Goal: Information Seeking & Learning: Learn about a topic

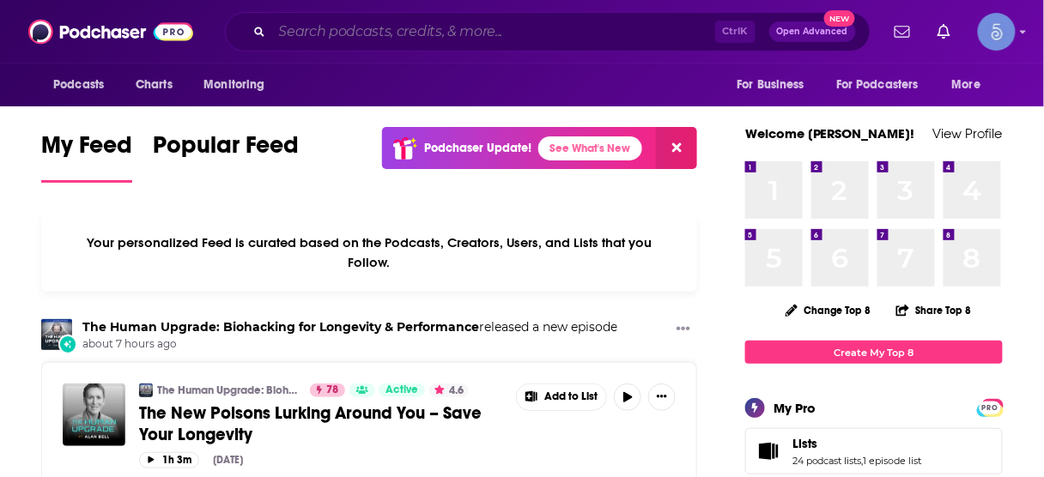
click at [546, 32] on input "Search podcasts, credits, & more..." at bounding box center [493, 31] width 443 height 27
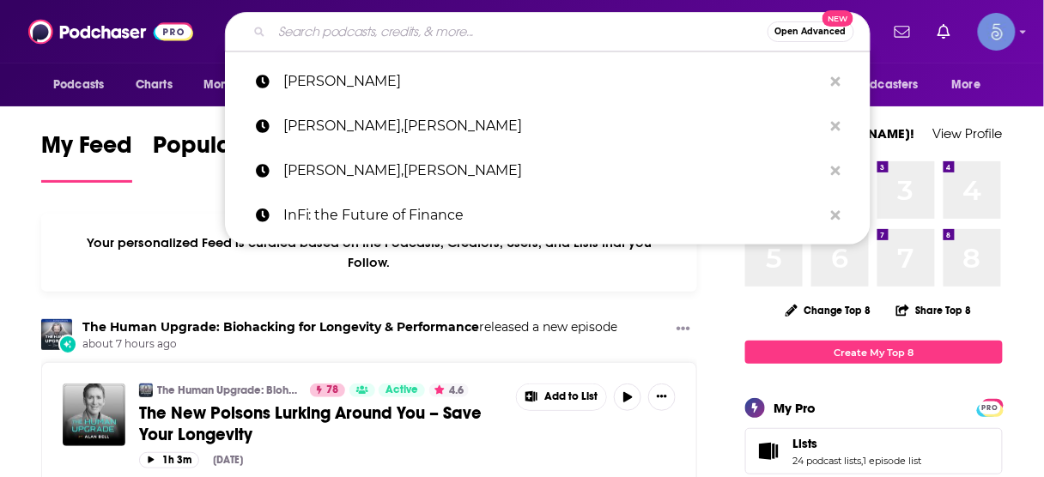
paste input "Modern Healthspan"
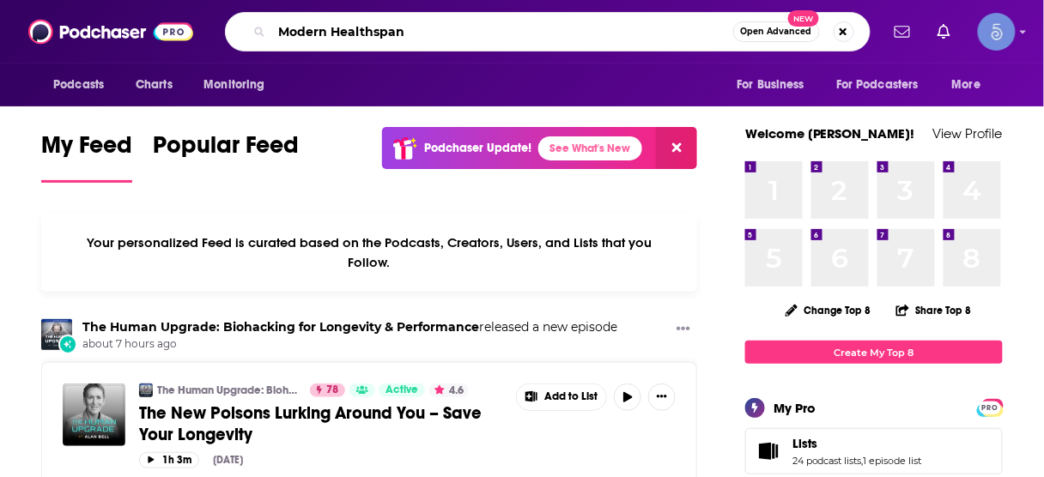
type input "Modern Healthspan"
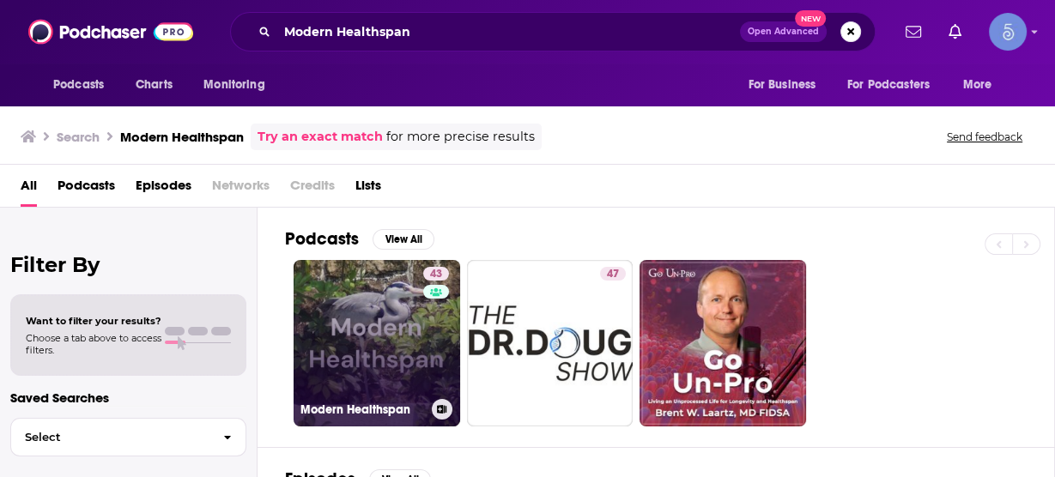
click at [372, 318] on link "43 Modern Healthspan" at bounding box center [377, 343] width 167 height 167
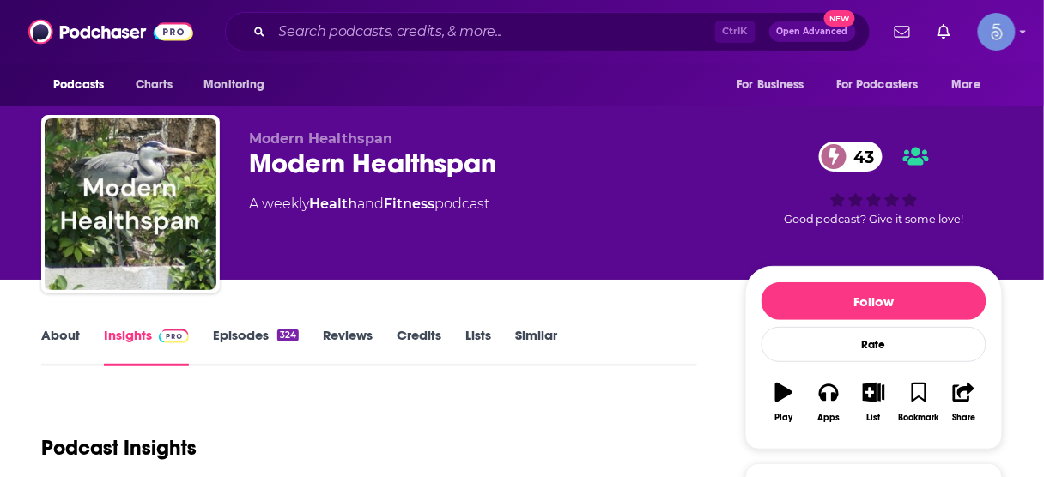
scroll to position [206, 0]
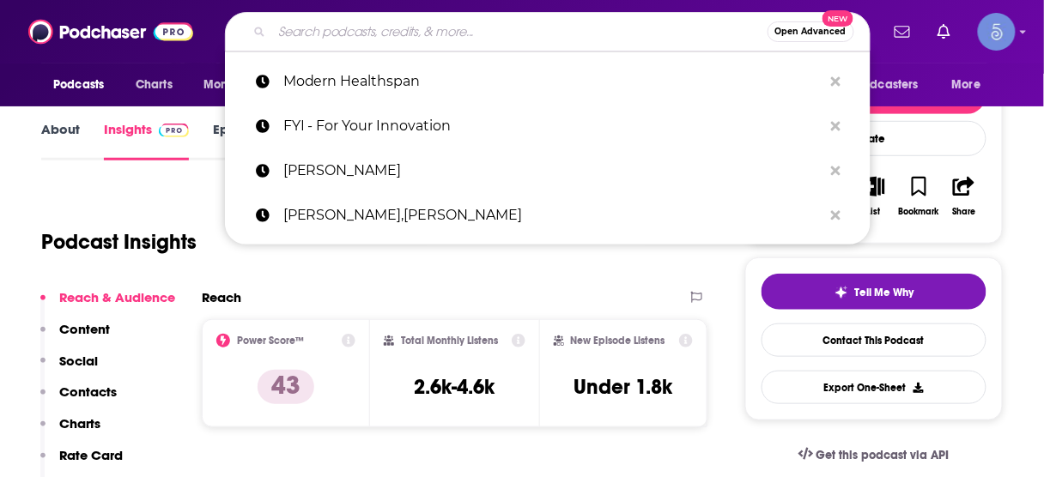
click at [410, 36] on input "Search podcasts, credits, & more..." at bounding box center [519, 31] width 495 height 27
paste input "ROI Podcast™ — the #1 Entrepreneurial Business meets Comedy podcast hosted by […"
type input "ROI Podcast™ — the #1 Entrepreneurial Business meets Comedy podcast hosted by […"
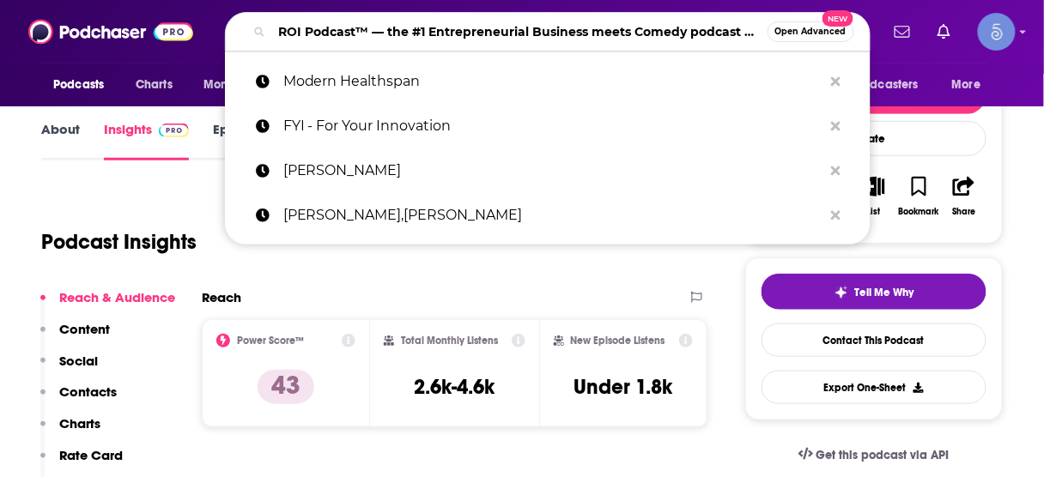
scroll to position [0, 255]
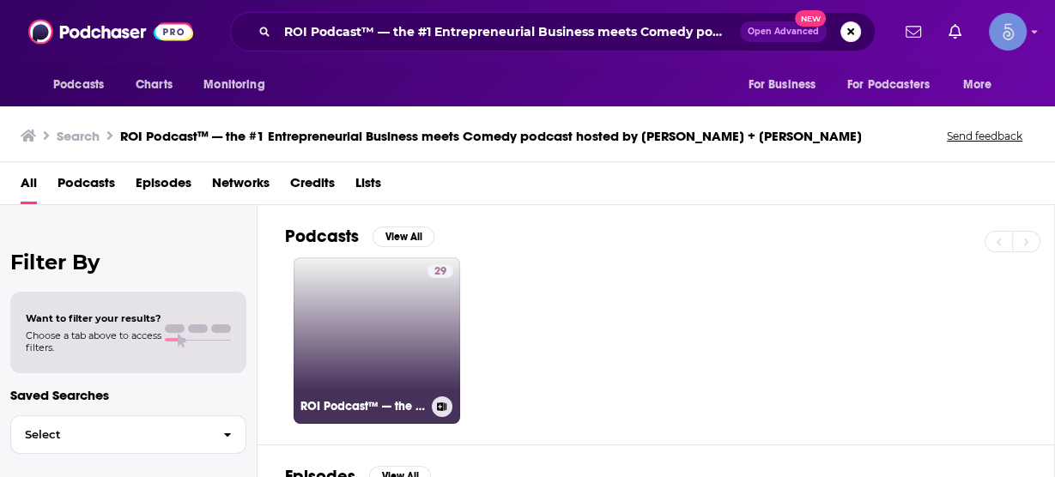
click at [394, 319] on link "29 ROI Podcast™ — the #1 Entrepreneurial Business meets Comedy podcast hosted b…" at bounding box center [377, 341] width 167 height 167
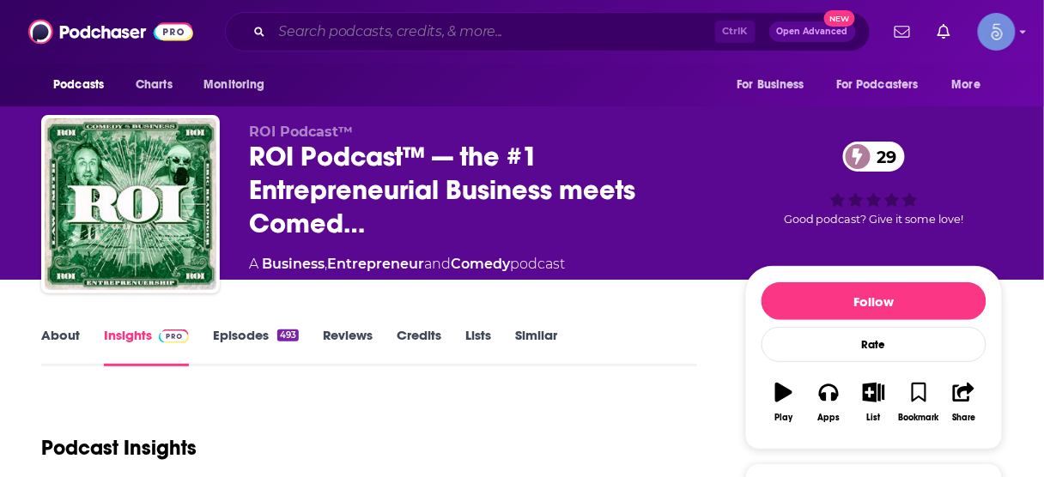
click at [548, 33] on input "Search podcasts, credits, & more..." at bounding box center [493, 31] width 443 height 27
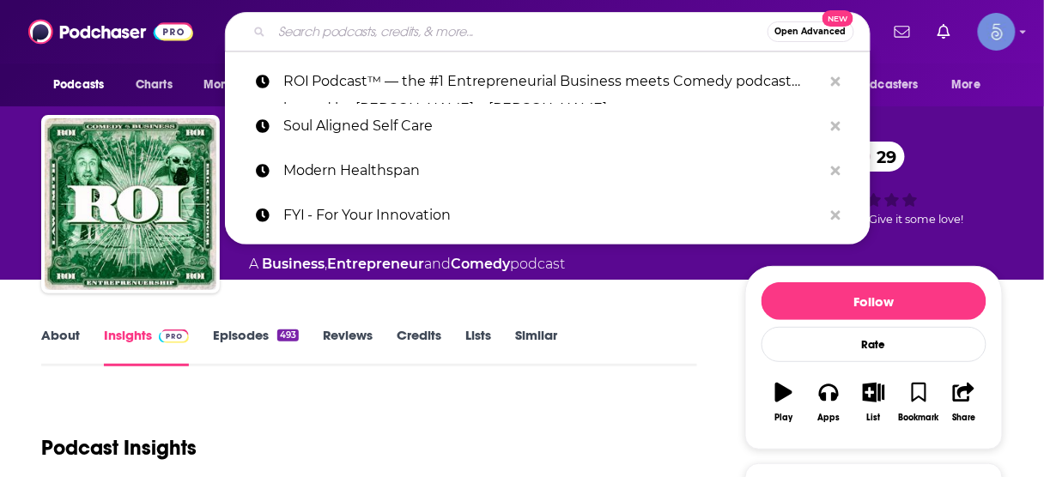
paste input "Intelligent Medicine"
type input "Intelligent Medicine"
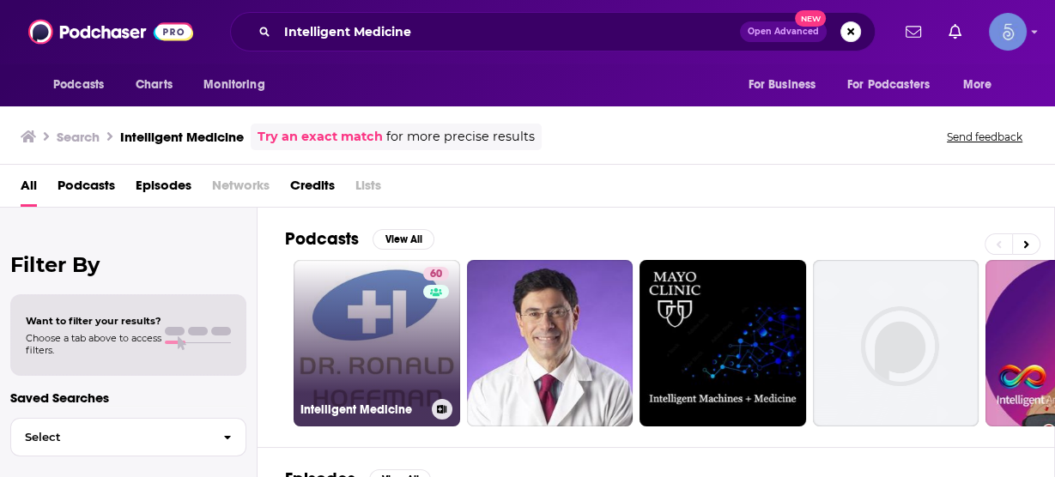
click at [394, 318] on link "60 Intelligent Medicine" at bounding box center [377, 343] width 167 height 167
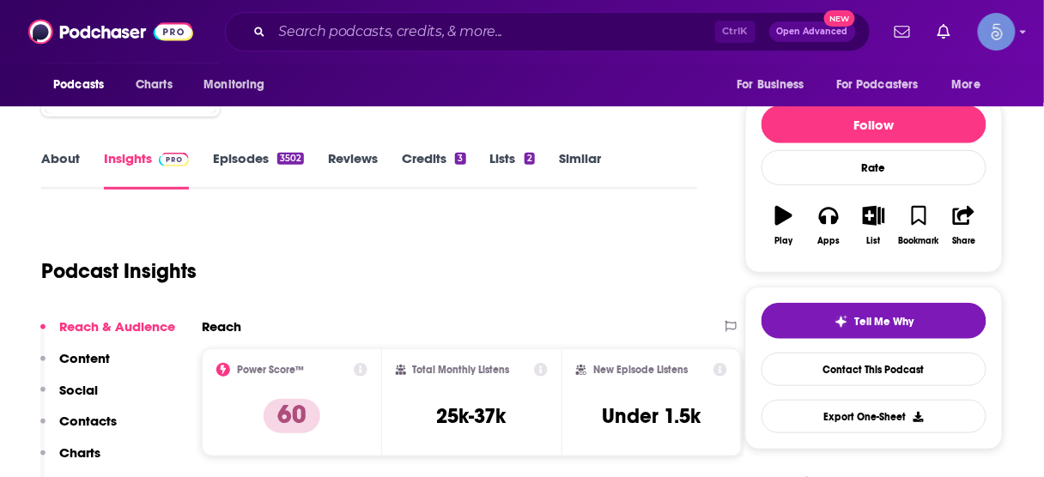
scroll to position [275, 0]
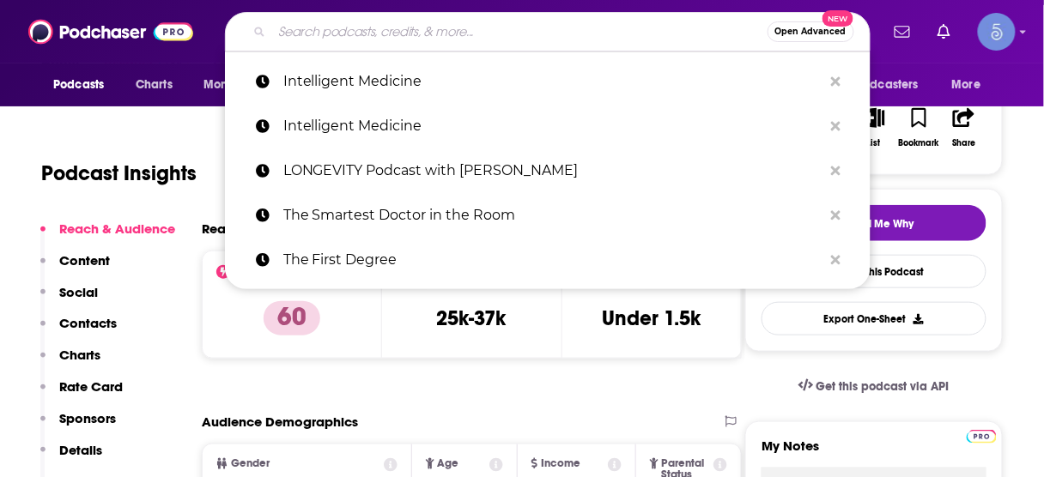
click at [493, 26] on input "Search podcasts, credits, & more..." at bounding box center [519, 31] width 495 height 27
paste input "Find Your Daily Calm"
type input "Find Your Daily Calm"
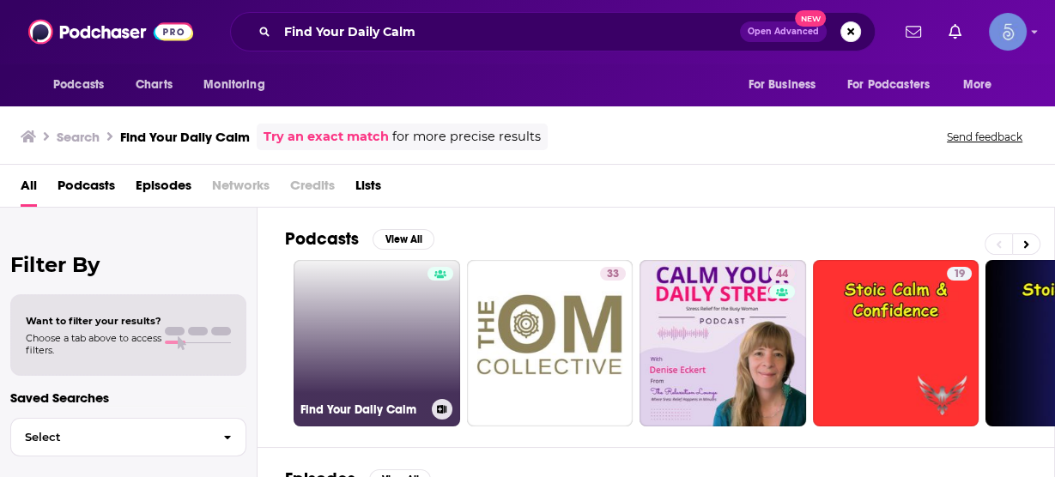
click at [393, 330] on link "Find Your Daily Calm" at bounding box center [377, 343] width 167 height 167
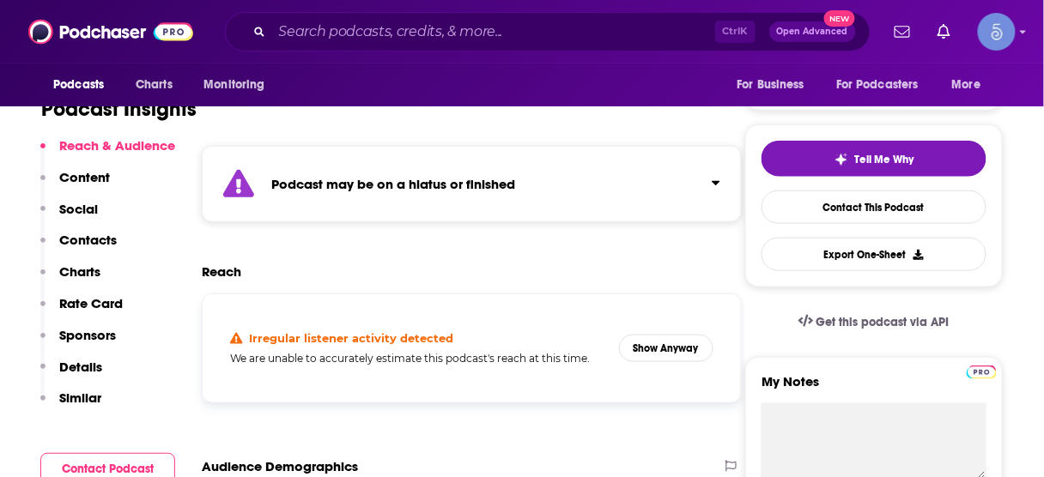
scroll to position [412, 0]
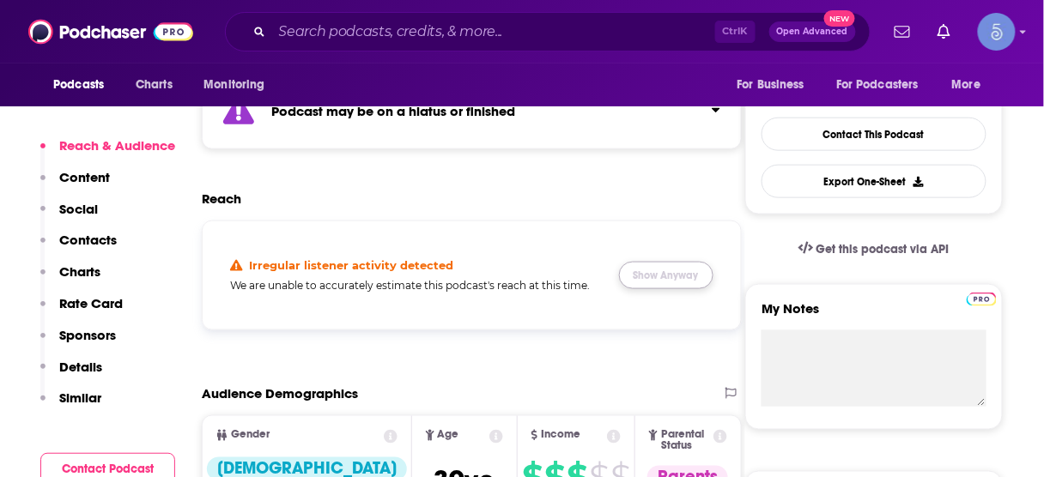
click at [671, 272] on button "Show Anyway" at bounding box center [666, 275] width 94 height 27
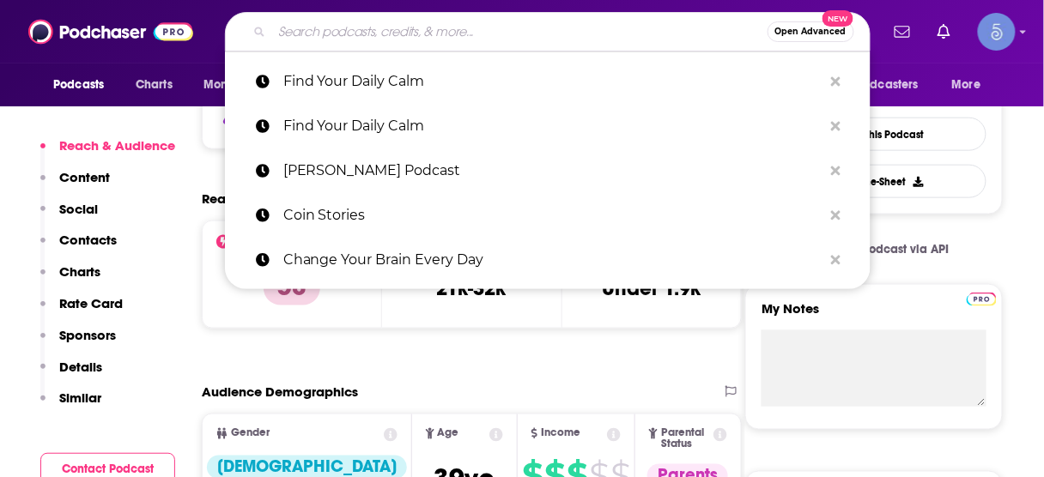
click at [432, 33] on input "Search podcasts, credits, & more..." at bounding box center [519, 31] width 495 height 27
paste input "Courageous Wellness"
type input "Courageous Wellness"
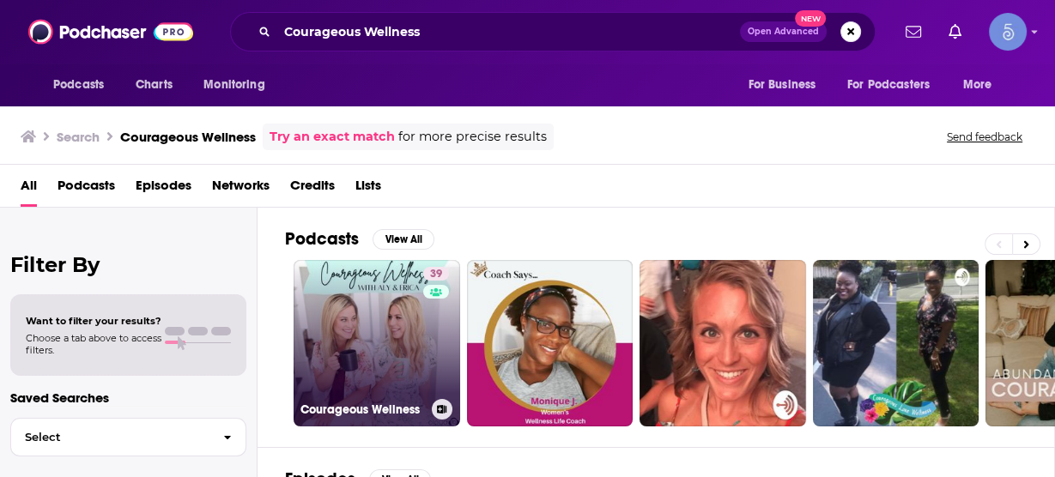
click at [389, 321] on link "39 Courageous Wellness" at bounding box center [377, 343] width 167 height 167
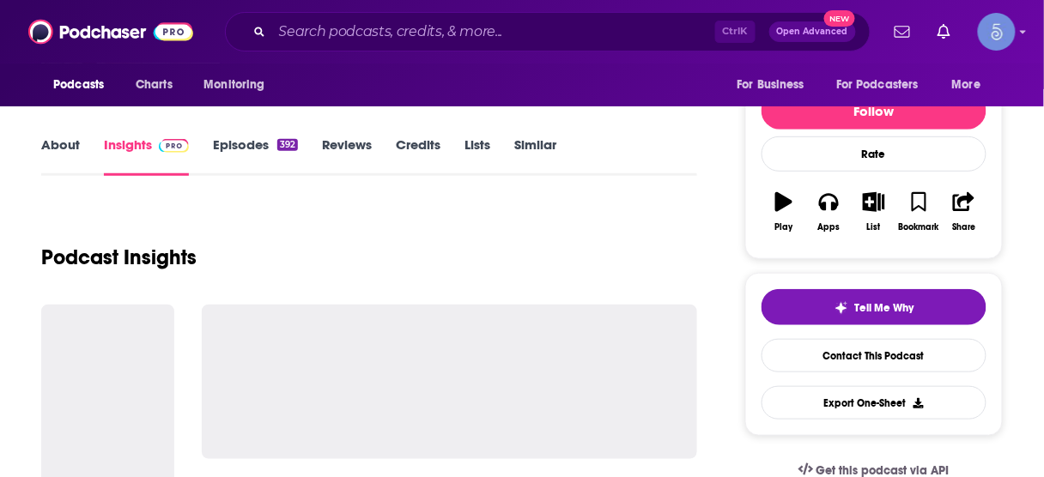
scroll to position [206, 0]
